Goal: Task Accomplishment & Management: Complete application form

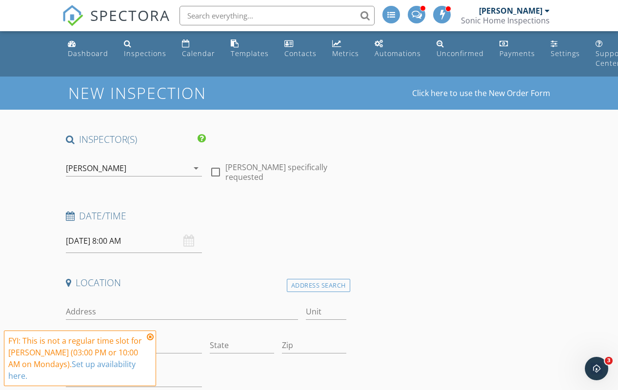
click at [92, 236] on input "[DATE] 8:00 AM" at bounding box center [134, 241] width 137 height 24
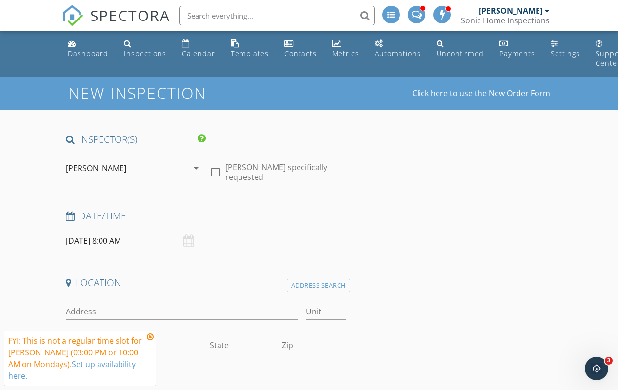
click at [94, 246] on input "[DATE] 8:00 AM" at bounding box center [134, 241] width 137 height 24
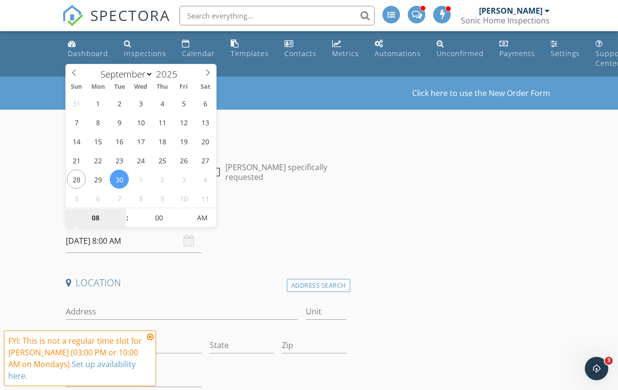
type input "[DATE] 8:00 AM"
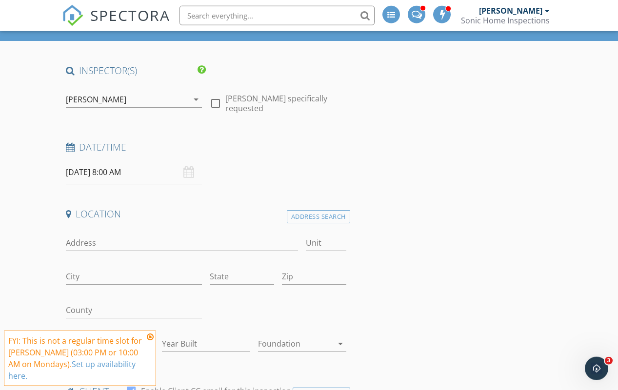
scroll to position [72, 0]
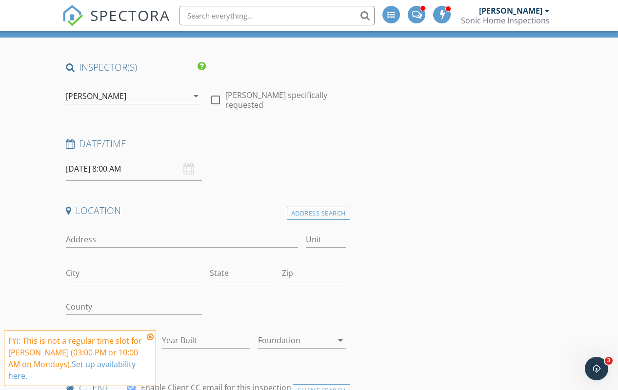
click at [134, 166] on input "[DATE] 8:00 AM" at bounding box center [134, 169] width 137 height 24
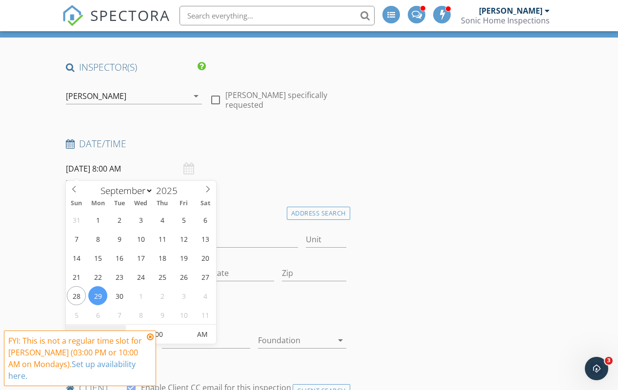
click at [98, 332] on input "08" at bounding box center [96, 336] width 60 height 20
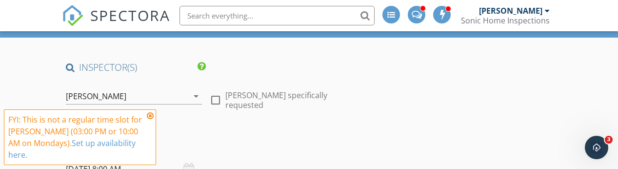
scroll to position [323, 0]
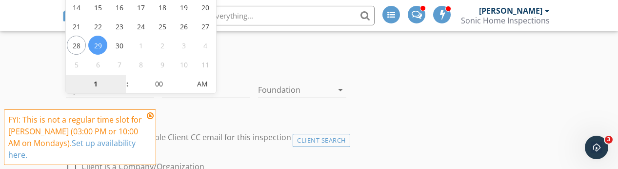
type input "10"
type input "[DATE] 10:00 AM"
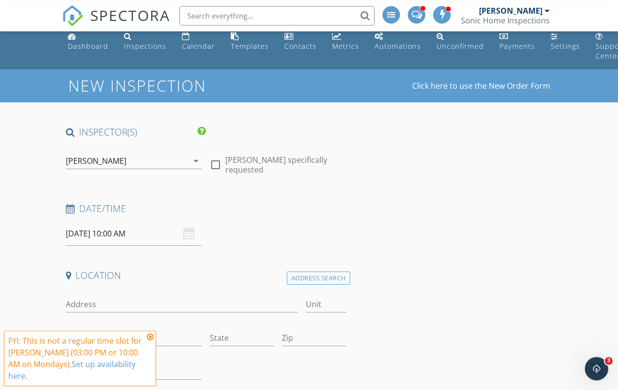
scroll to position [0, 0]
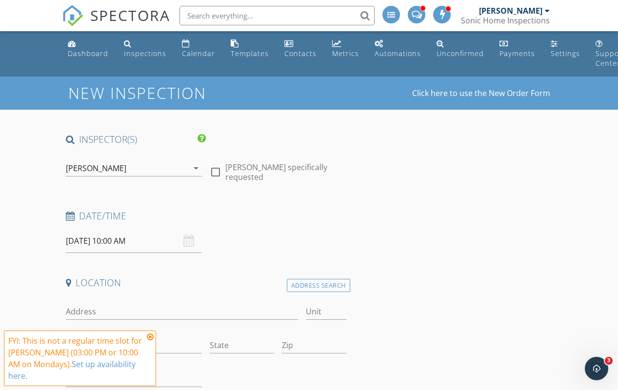
click at [152, 341] on icon at bounding box center [150, 337] width 7 height 8
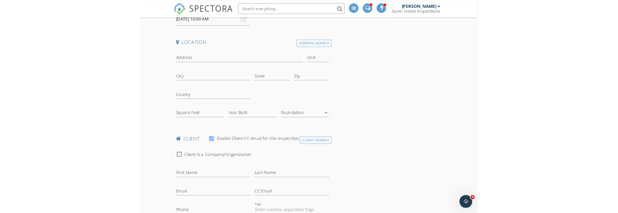
scroll to position [206, 0]
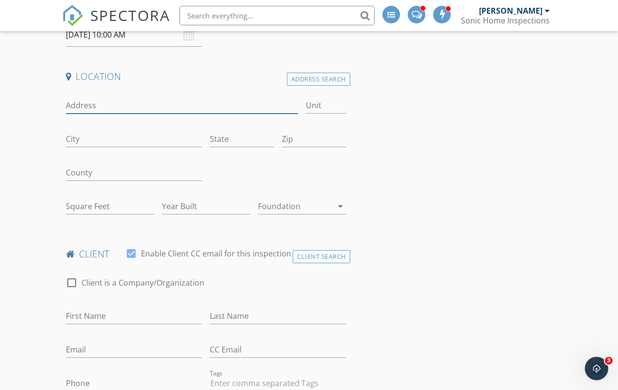
click at [92, 104] on input "Address" at bounding box center [182, 106] width 233 height 16
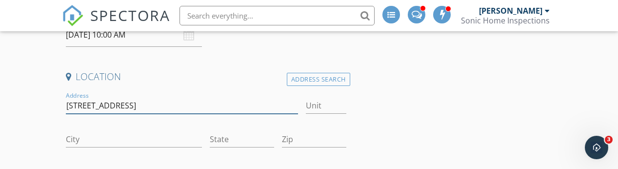
type input "[STREET_ADDRESS]"
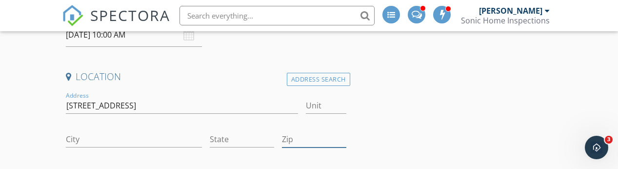
click at [300, 138] on input "Zip" at bounding box center [314, 139] width 64 height 16
type input "12590"
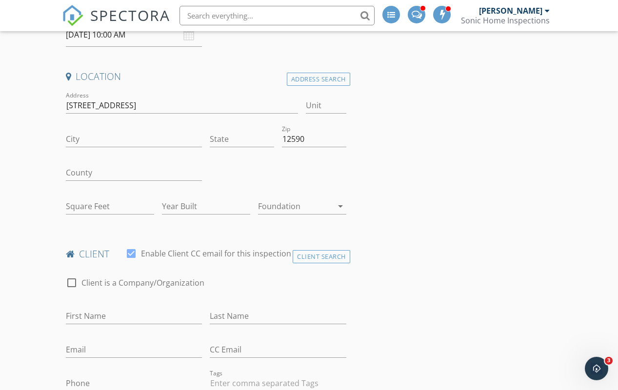
scroll to position [206, 5]
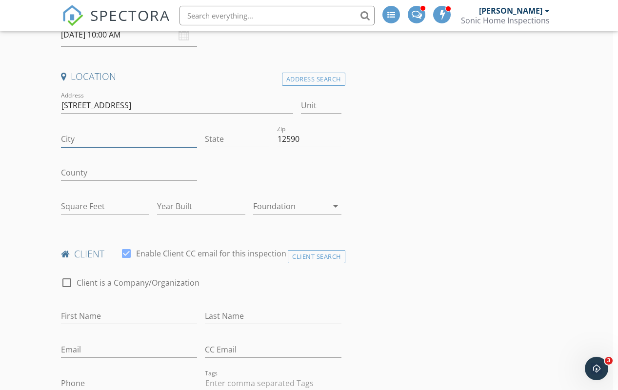
click at [106, 135] on input "City" at bounding box center [129, 139] width 137 height 16
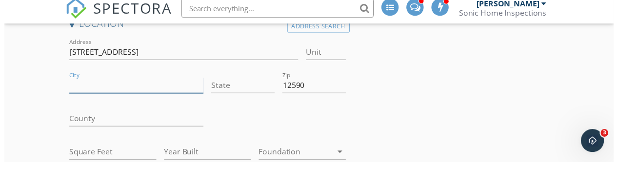
scroll to position [260, 0]
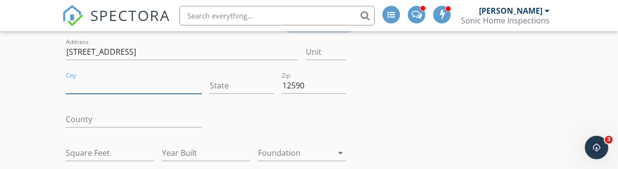
type input "[GEOGRAPHIC_DATA]"
type input "NY"
type input "1921"
type input "1963"
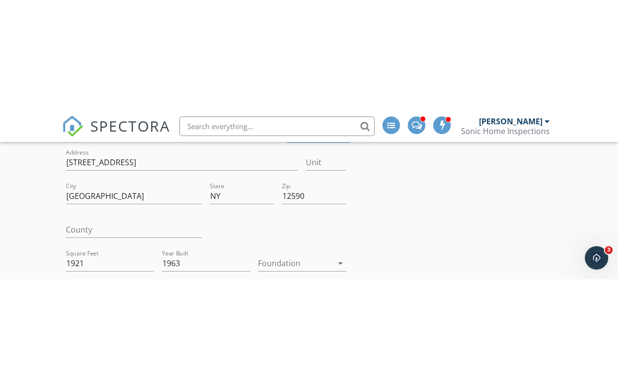
scroll to position [260, 0]
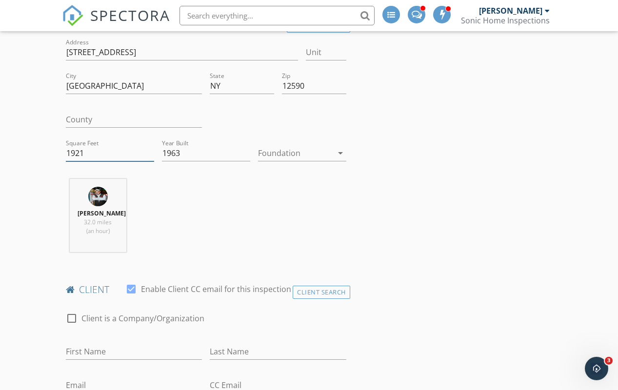
click at [100, 153] on input "1921" at bounding box center [110, 153] width 88 height 16
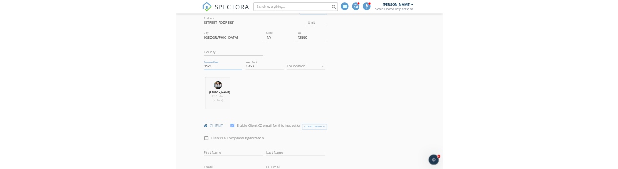
scroll to position [327, 0]
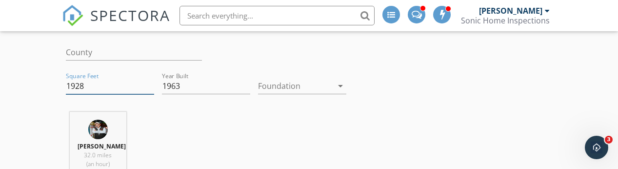
type input "1928"
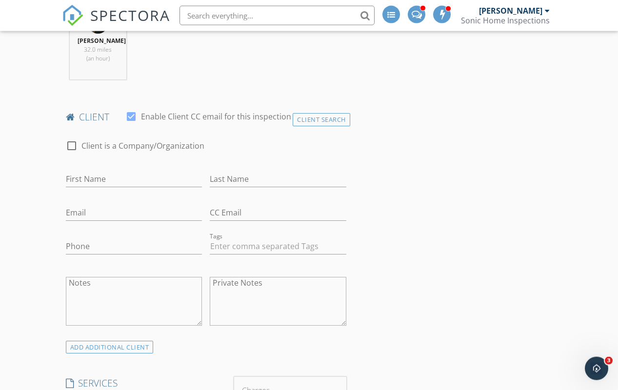
scroll to position [433, 0]
click at [94, 239] on input "Phone" at bounding box center [134, 246] width 137 height 16
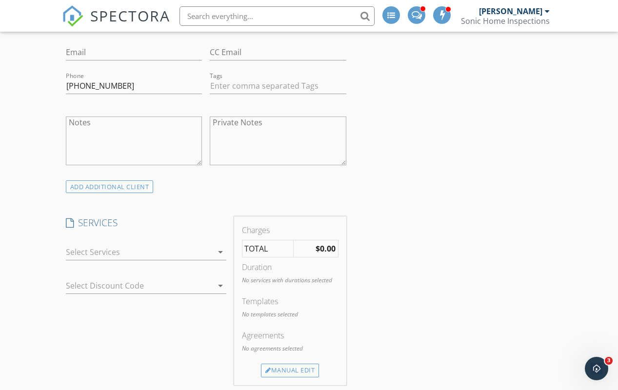
scroll to position [593, 0]
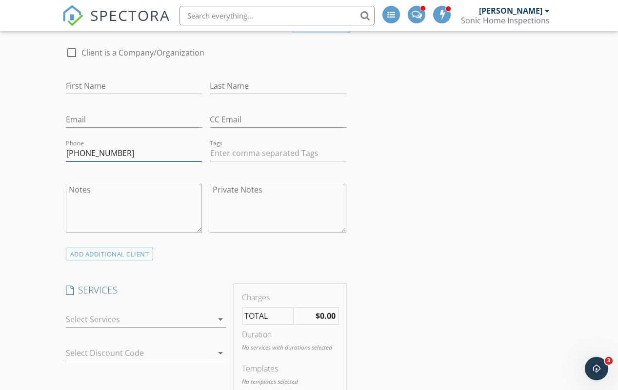
type input "[PHONE_NUMBER]"
click at [88, 120] on input "Email" at bounding box center [134, 120] width 137 height 16
click at [90, 114] on input "Email" at bounding box center [134, 120] width 137 height 16
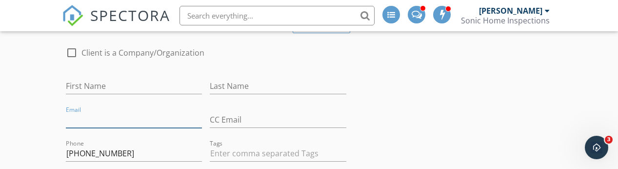
click at [100, 112] on input "Email" at bounding box center [134, 120] width 137 height 16
type input "[EMAIL_ADDRESS][DOMAIN_NAME]"
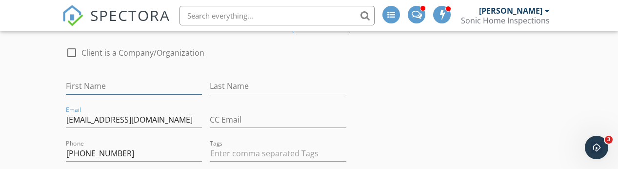
click at [102, 85] on input "First Name" at bounding box center [134, 86] width 137 height 16
type input "[PERSON_NAME]"
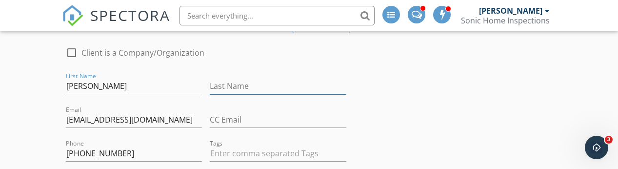
click at [244, 78] on input "Last Name" at bounding box center [278, 86] width 137 height 16
type input "[PERSON_NAME]"
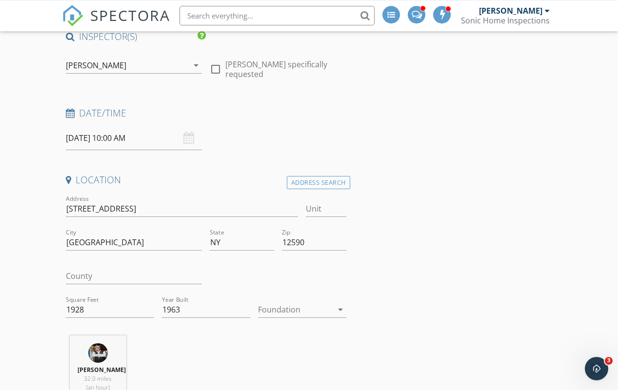
scroll to position [0, 0]
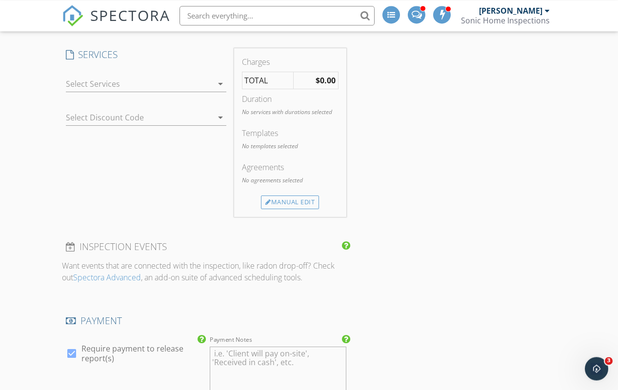
click at [206, 76] on div at bounding box center [139, 84] width 147 height 16
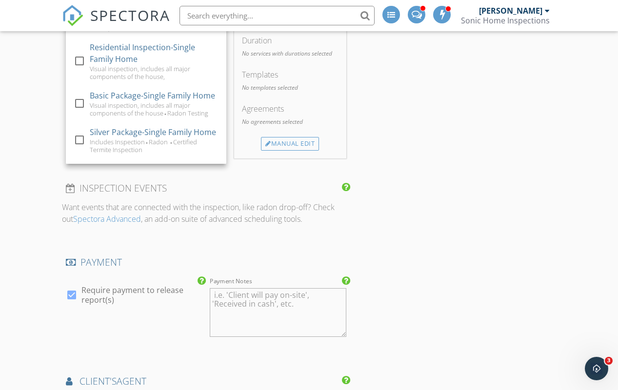
scroll to position [99, 0]
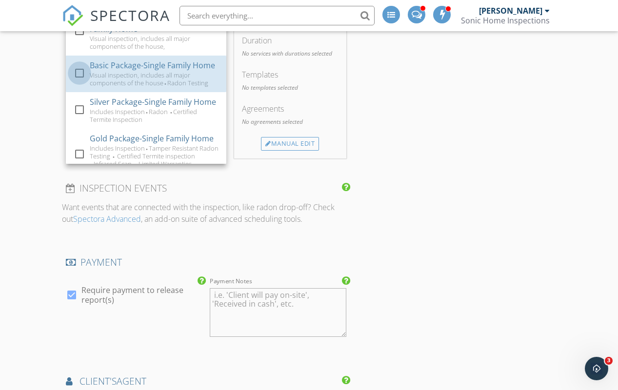
click at [83, 72] on div at bounding box center [79, 73] width 17 height 17
checkbox input "false"
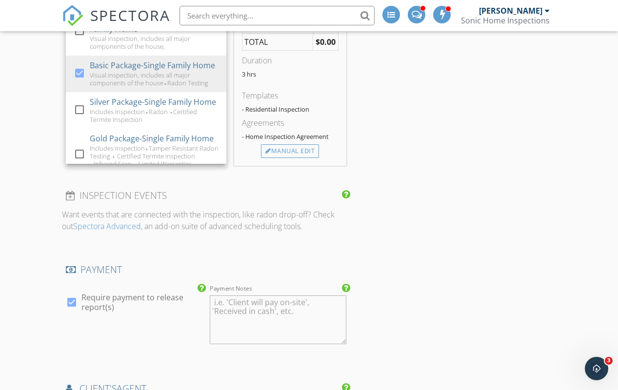
click at [484, 166] on div "INSPECTOR(S) check_box [PERSON_NAME] PRIMARY [PERSON_NAME] arrow_drop_down chec…" at bounding box center [309, 208] width 495 height 1791
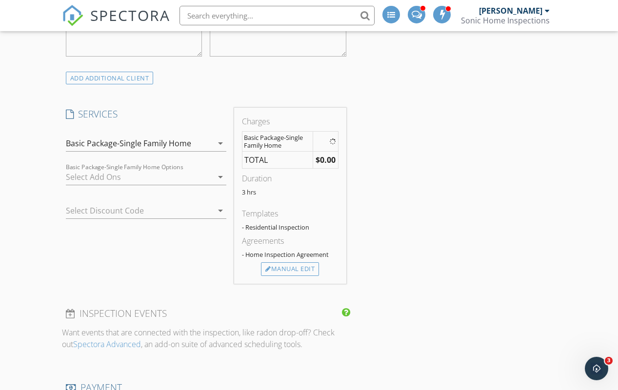
scroll to position [702, 0]
click at [213, 136] on div "Basic Package-Single Family Home arrow_drop_down" at bounding box center [146, 144] width 161 height 16
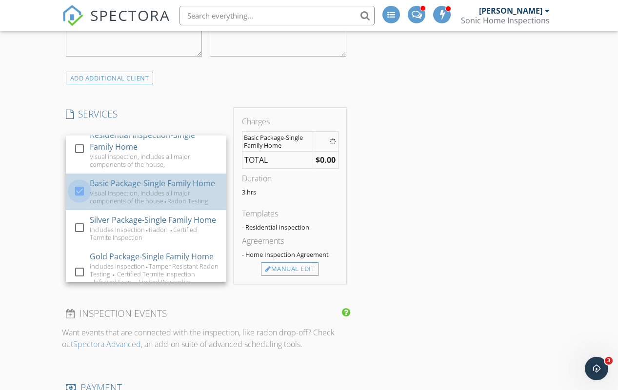
click at [82, 185] on div at bounding box center [79, 191] width 17 height 17
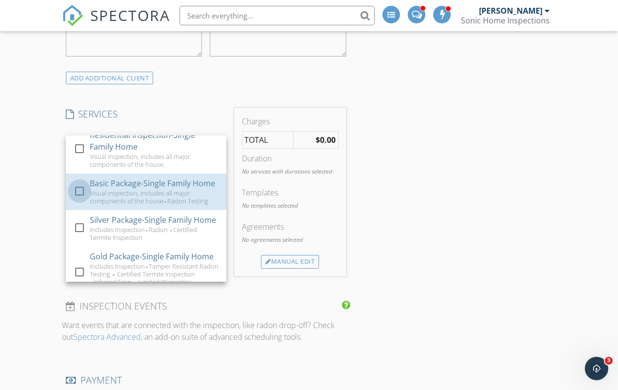
click at [82, 194] on div at bounding box center [79, 191] width 17 height 17
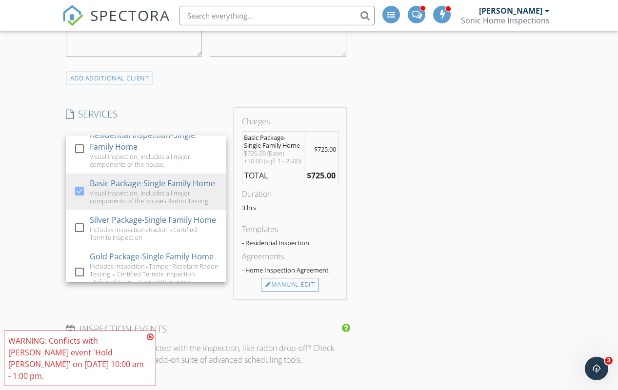
click at [451, 222] on div "INSPECTOR(S) check_box [PERSON_NAME] PRIMARY [PERSON_NAME] arrow_drop_down chec…" at bounding box center [309, 334] width 495 height 1806
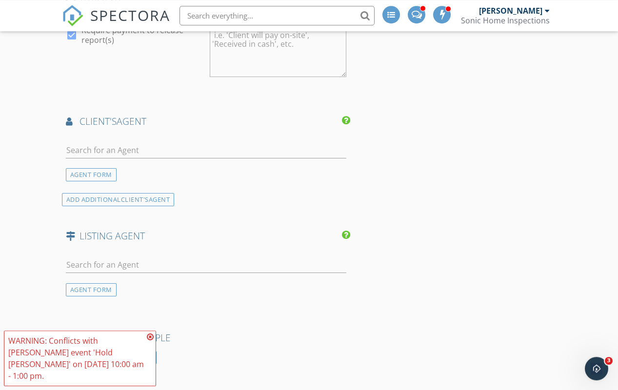
scroll to position [1102, 0]
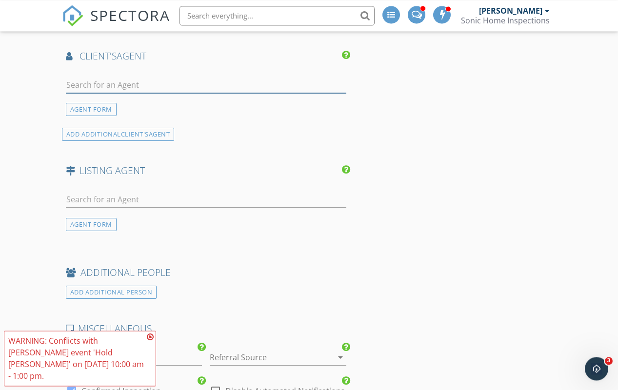
click at [102, 84] on input "text" at bounding box center [206, 85] width 281 height 16
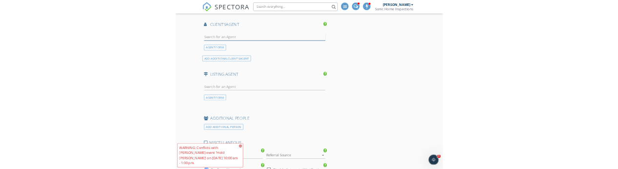
scroll to position [1168, 0]
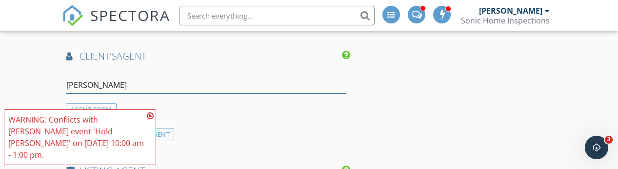
type input "Danie"
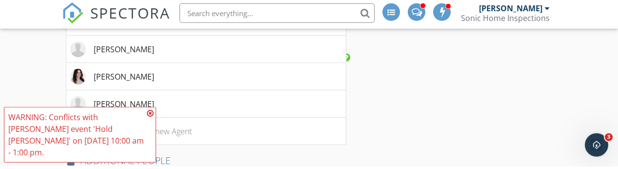
scroll to position [1275, 0]
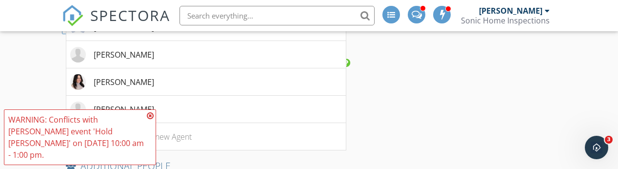
click at [113, 82] on div "[PERSON_NAME]" at bounding box center [124, 82] width 61 height 12
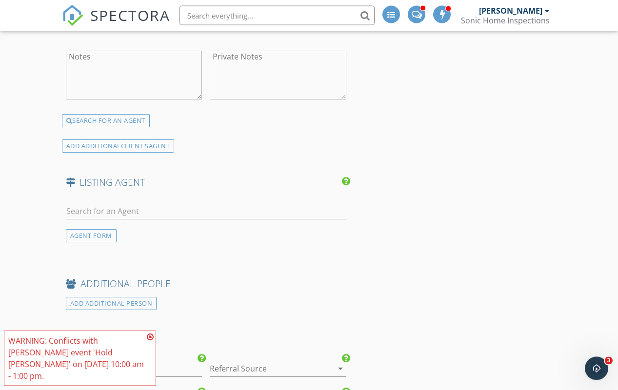
scroll to position [1344, 0]
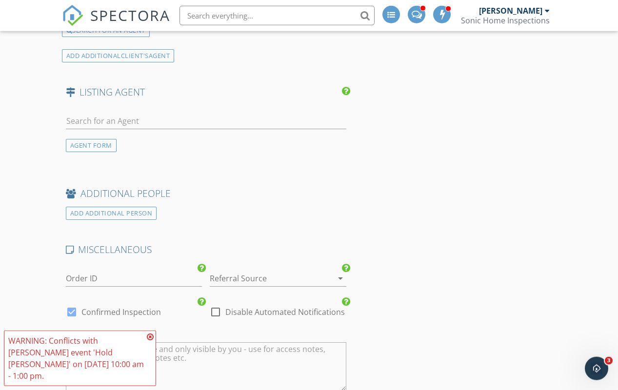
click at [95, 146] on div "AGENT FORM" at bounding box center [91, 145] width 51 height 13
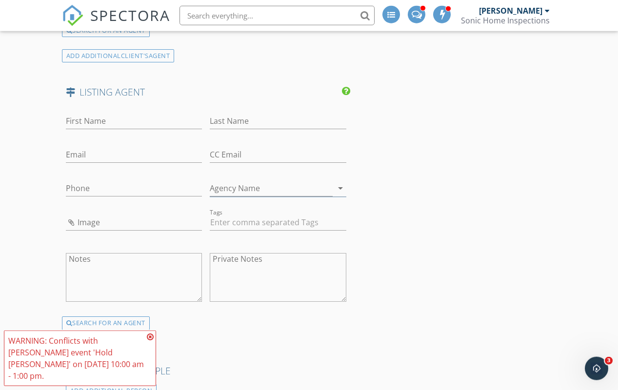
scroll to position [1433, 0]
click at [111, 121] on input "First Name" at bounding box center [134, 121] width 137 height 16
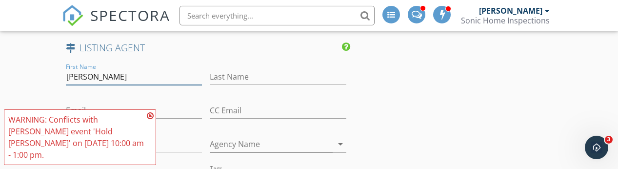
scroll to position [1479, 0]
type input "[PERSON_NAME]"
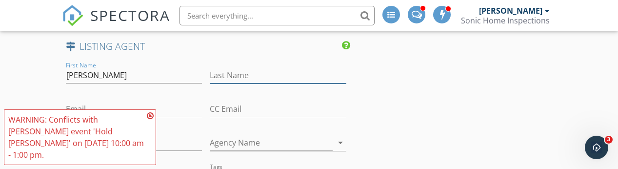
click at [239, 77] on input "Last Name" at bounding box center [278, 75] width 137 height 16
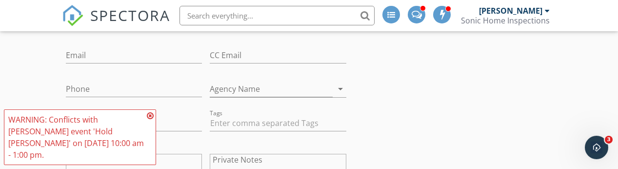
scroll to position [1533, 0]
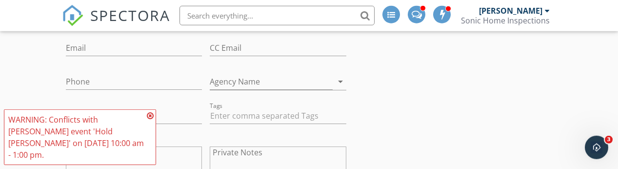
type input "[PERSON_NAME]"
click at [83, 85] on input "Phone" at bounding box center [134, 82] width 137 height 16
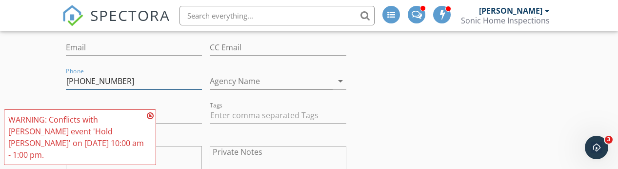
type input "[PHONE_NUMBER]"
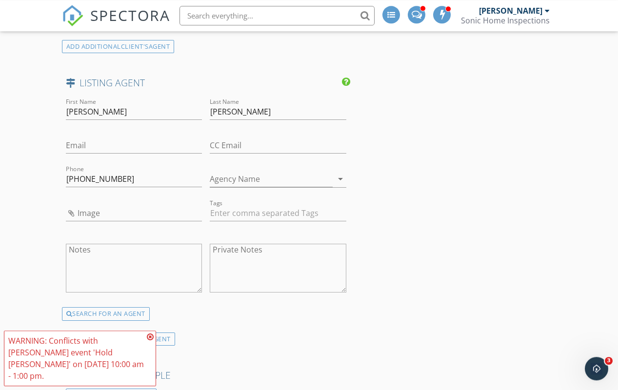
scroll to position [1430, 0]
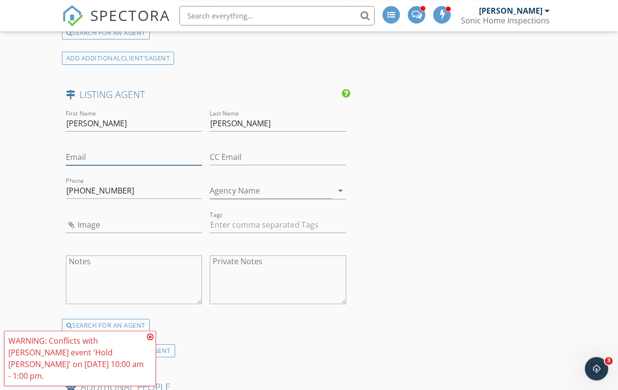
click at [104, 159] on input "Email" at bounding box center [134, 157] width 137 height 16
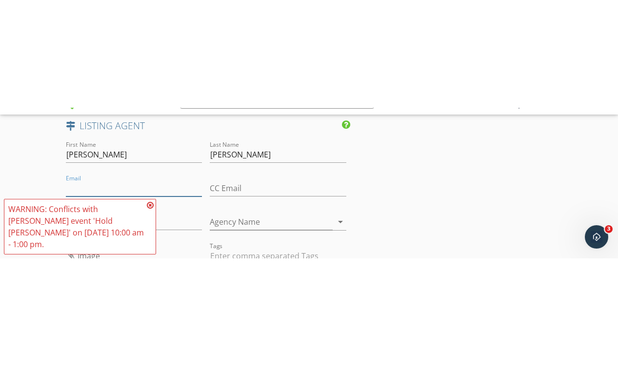
scroll to position [1507, 0]
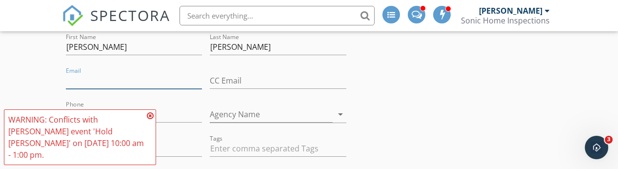
click at [97, 81] on input "Email" at bounding box center [134, 81] width 137 height 16
paste input "mailto:[EMAIL_ADDRESS][DOMAIN_NAME]"
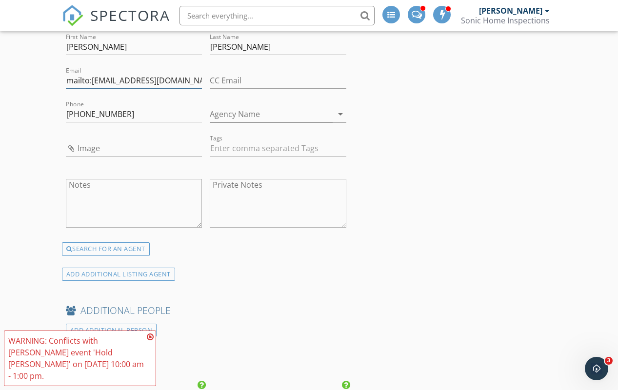
click at [88, 83] on input "mailto:[EMAIL_ADDRESS][DOMAIN_NAME]" at bounding box center [134, 81] width 137 height 16
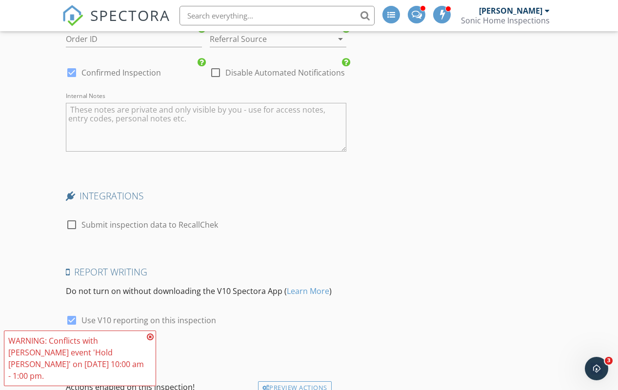
scroll to position [1951, 0]
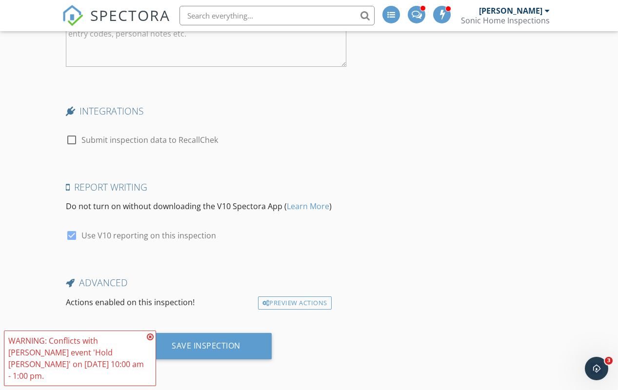
type input "[EMAIL_ADDRESS][DOMAIN_NAME]"
click at [157, 348] on div "Save Inspection" at bounding box center [206, 346] width 131 height 26
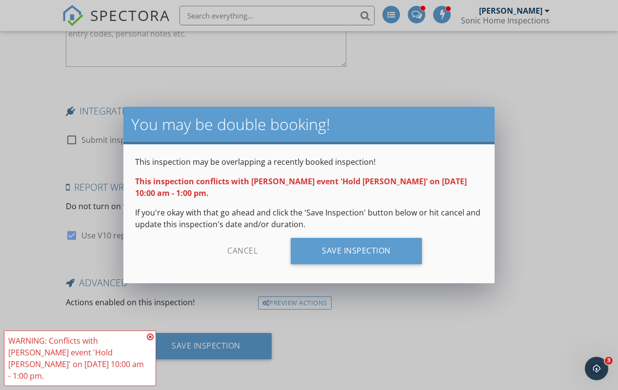
click at [251, 251] on div "Cancel" at bounding box center [242, 251] width 93 height 26
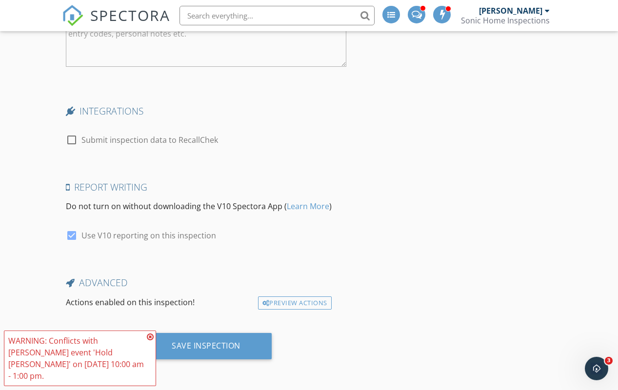
click at [147, 341] on icon at bounding box center [150, 337] width 7 height 8
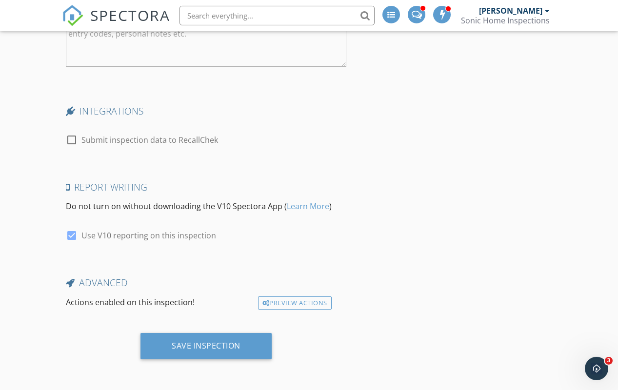
click at [219, 344] on div "Save Inspection" at bounding box center [206, 346] width 69 height 10
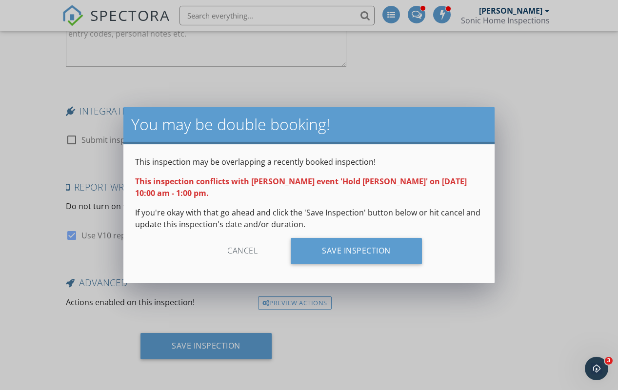
click at [365, 252] on div "Save Inspection" at bounding box center [356, 251] width 131 height 26
